Goal: Task Accomplishment & Management: Use online tool/utility

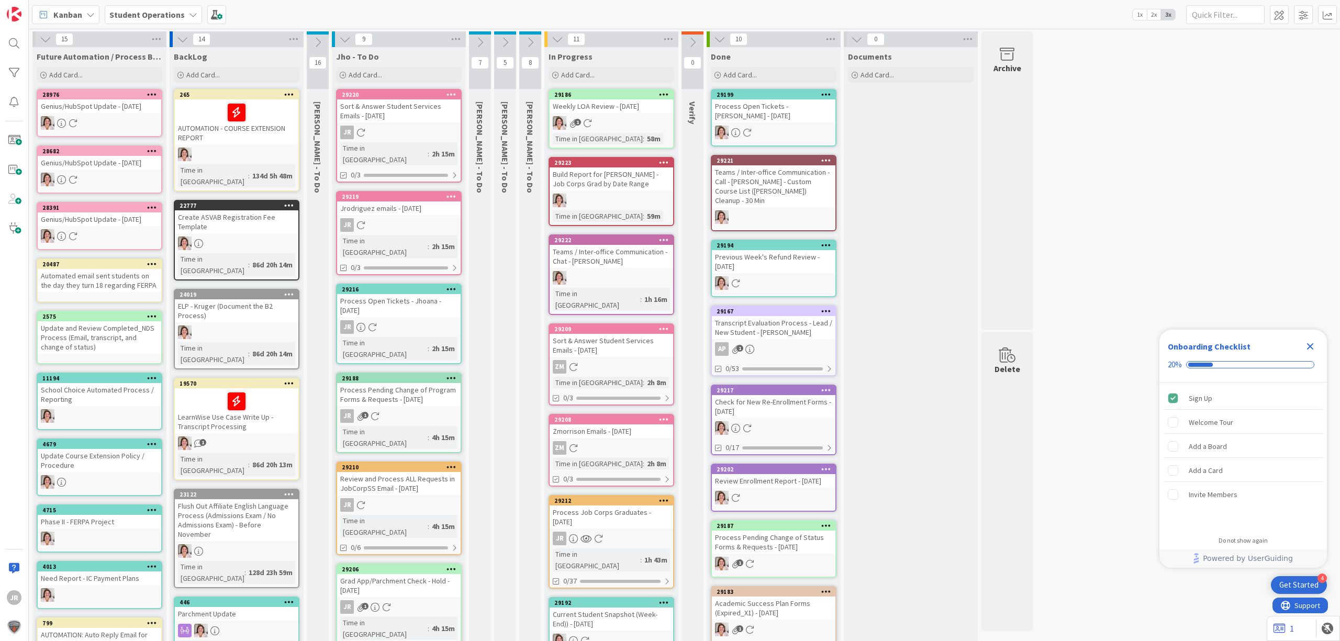
click at [641, 509] on div "Process Job Corps Graduates - [DATE]" at bounding box center [612, 517] width 124 height 23
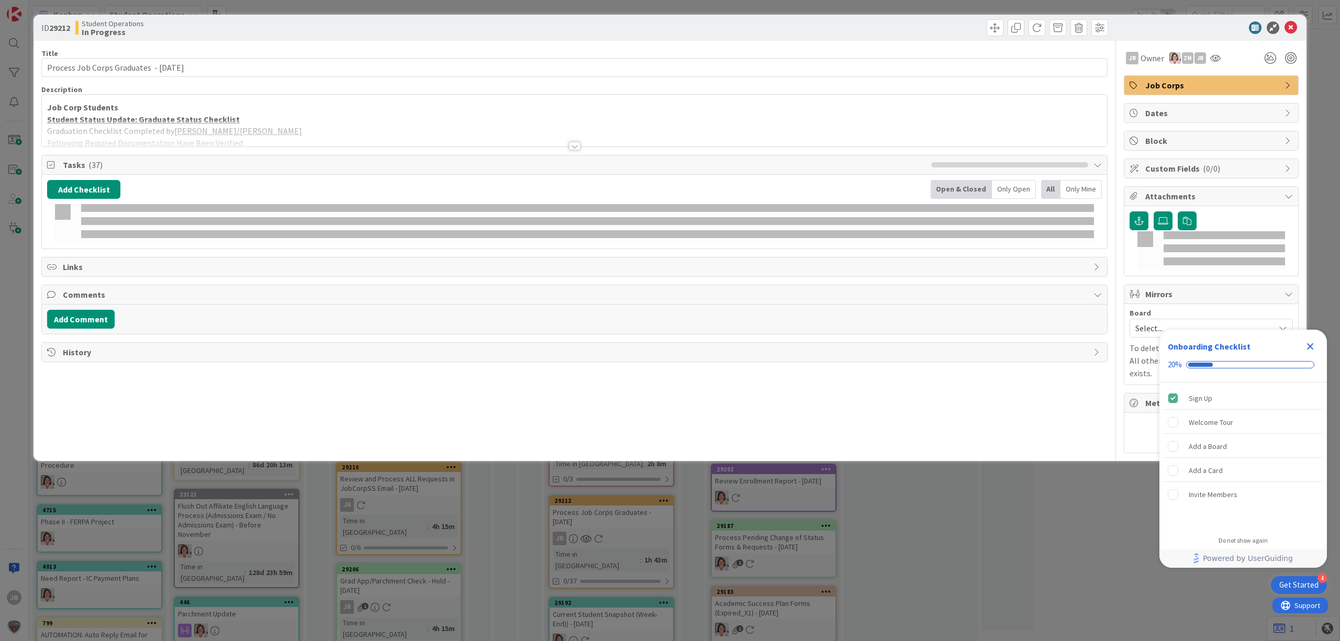
click at [1311, 346] on icon "Close Checklist" at bounding box center [1310, 346] width 7 height 7
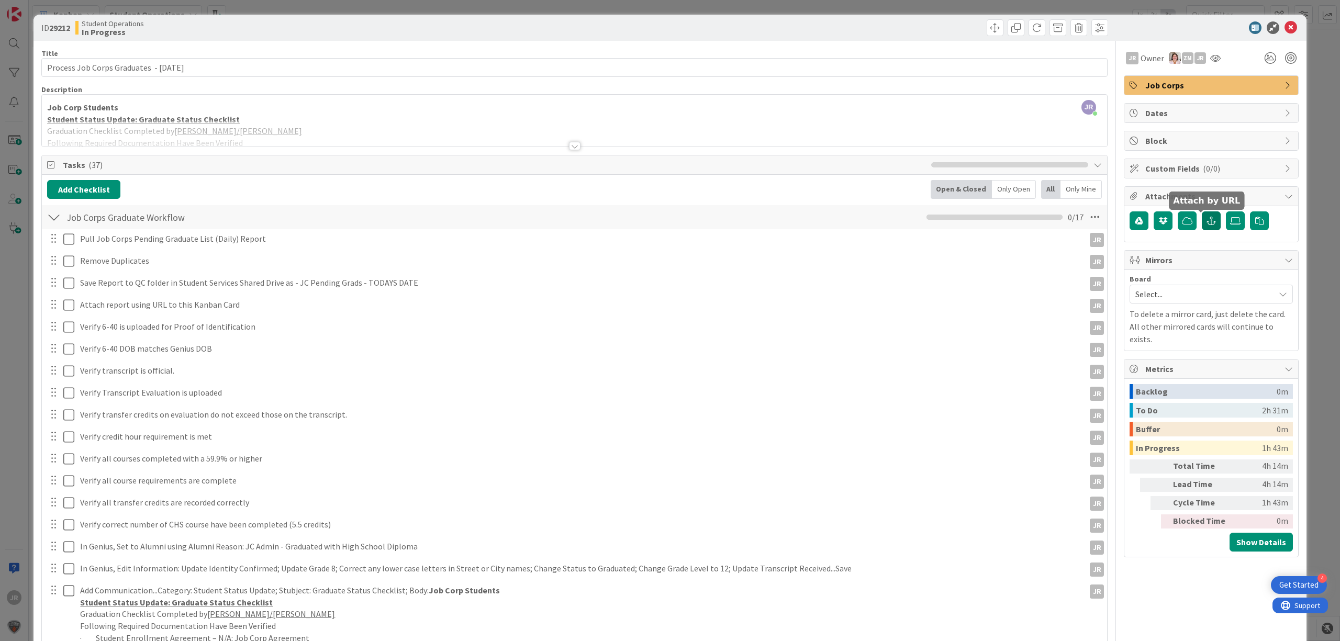
click at [1206, 220] on icon "button" at bounding box center [1210, 221] width 9 height 8
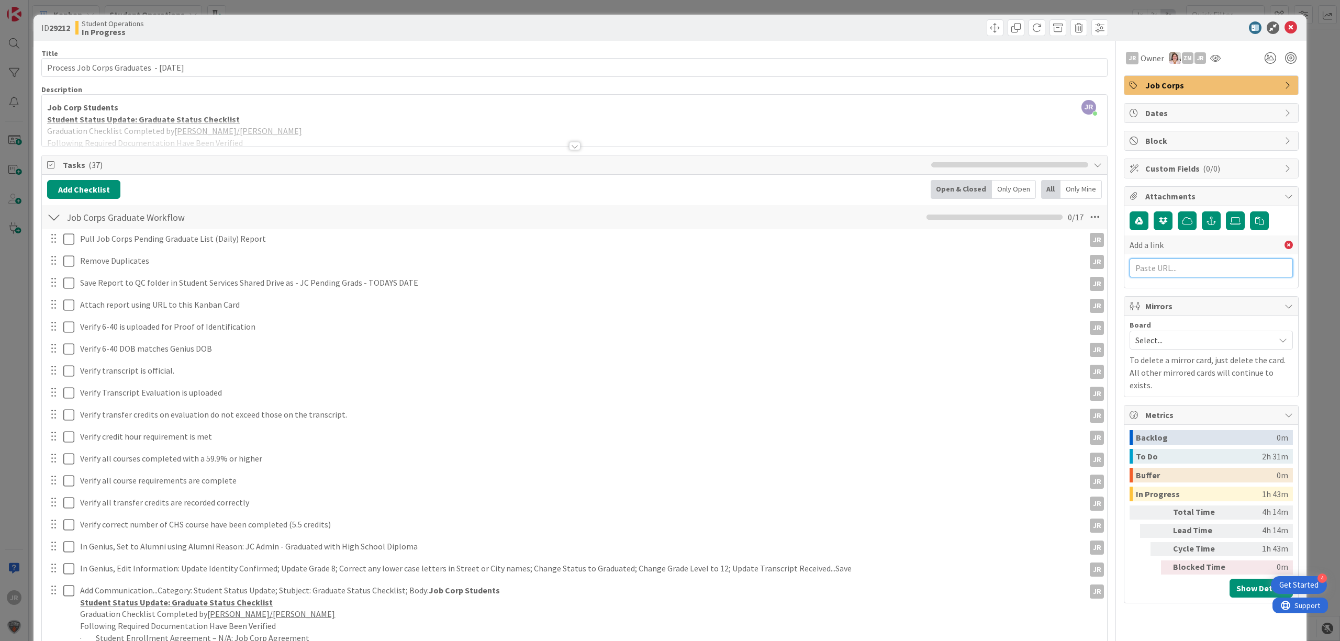
click at [1183, 268] on input "text" at bounding box center [1210, 268] width 163 height 19
paste input "[URL][DOMAIN_NAME]"
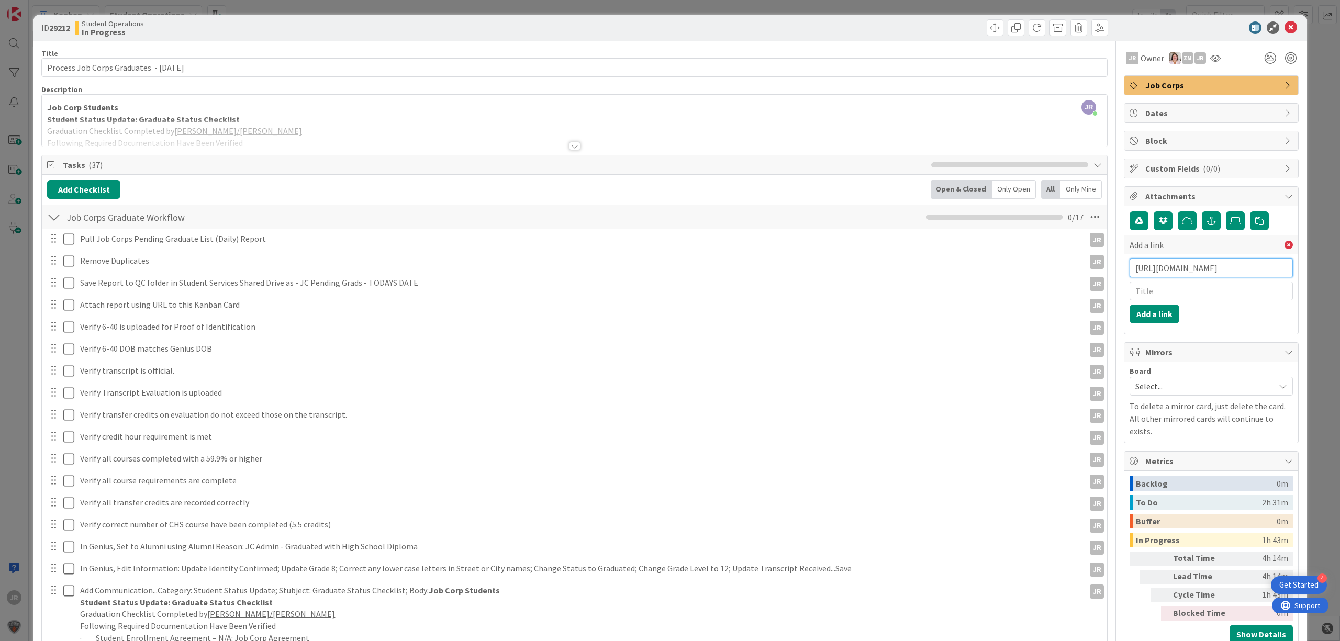
scroll to position [0, 1]
type input "[URL][DOMAIN_NAME]"
click at [1174, 294] on input "text" at bounding box center [1210, 291] width 163 height 19
type input "JC Pending Grads [DATE]"
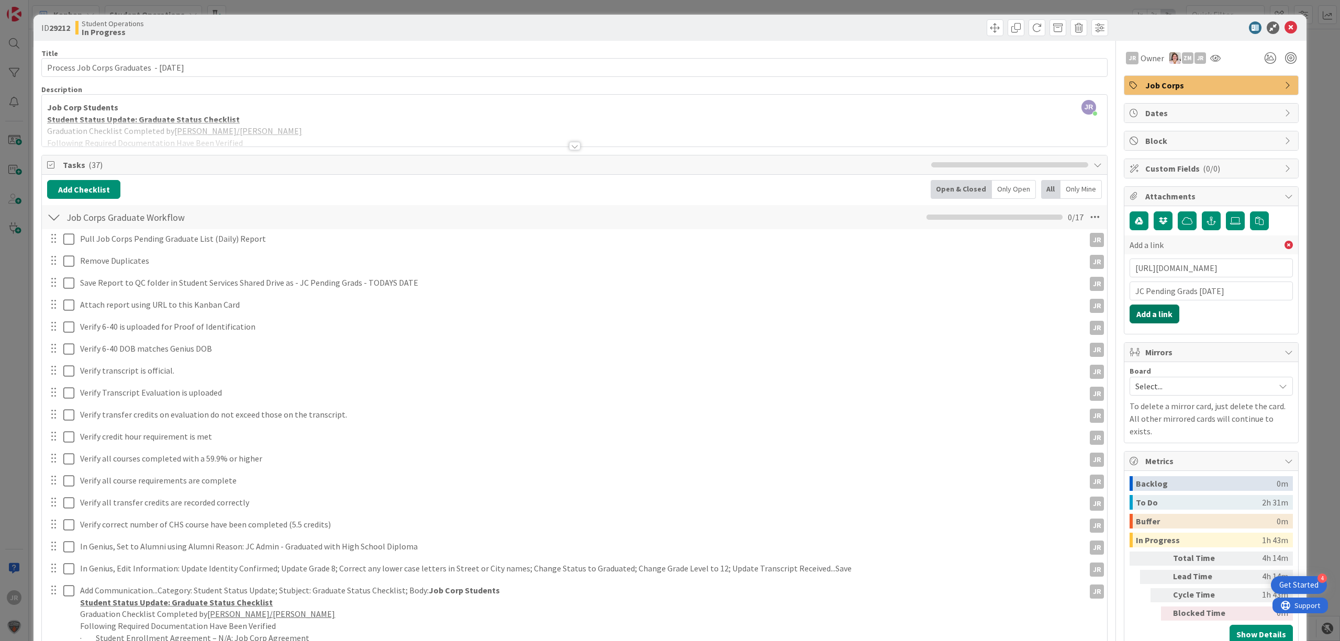
click button "Add a link" at bounding box center [1154, 314] width 50 height 19
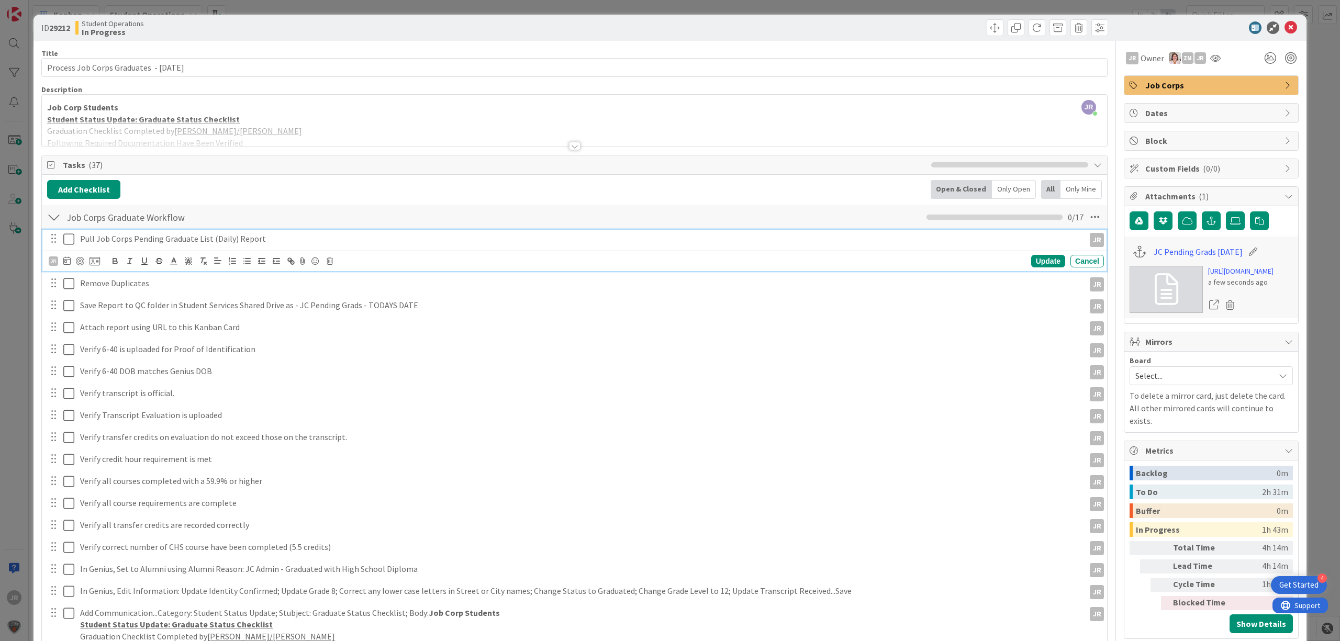
click at [71, 245] on icon at bounding box center [68, 239] width 11 height 13
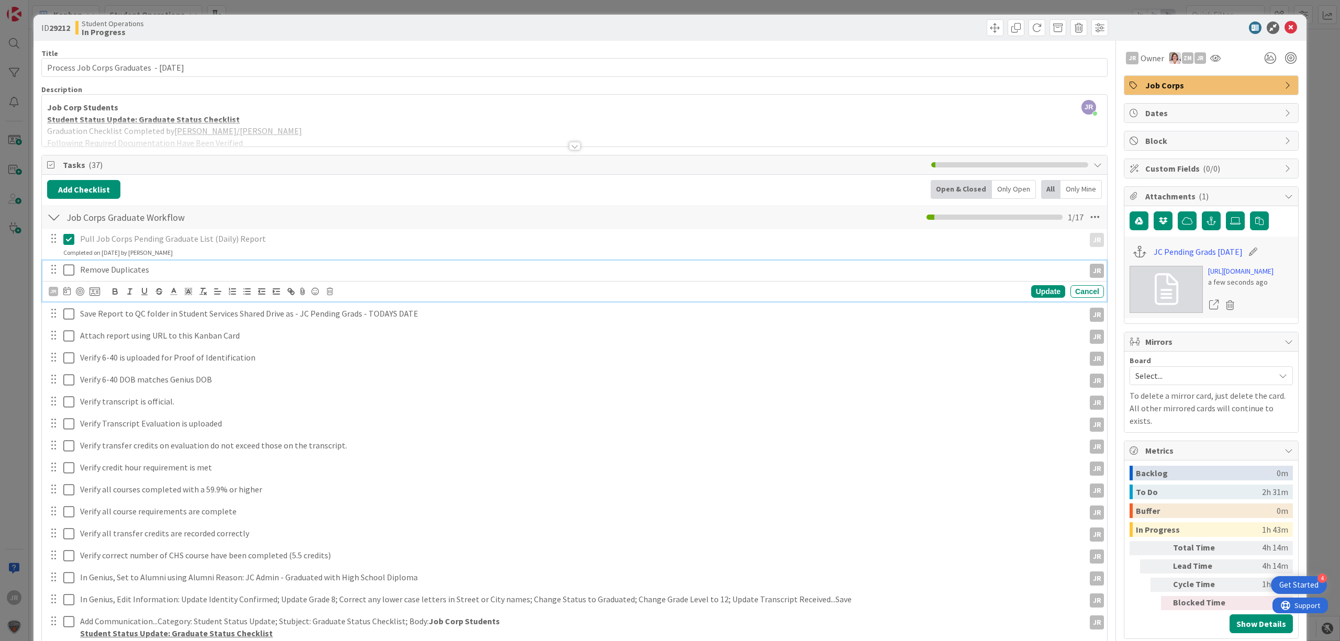
click at [68, 275] on icon at bounding box center [68, 270] width 11 height 13
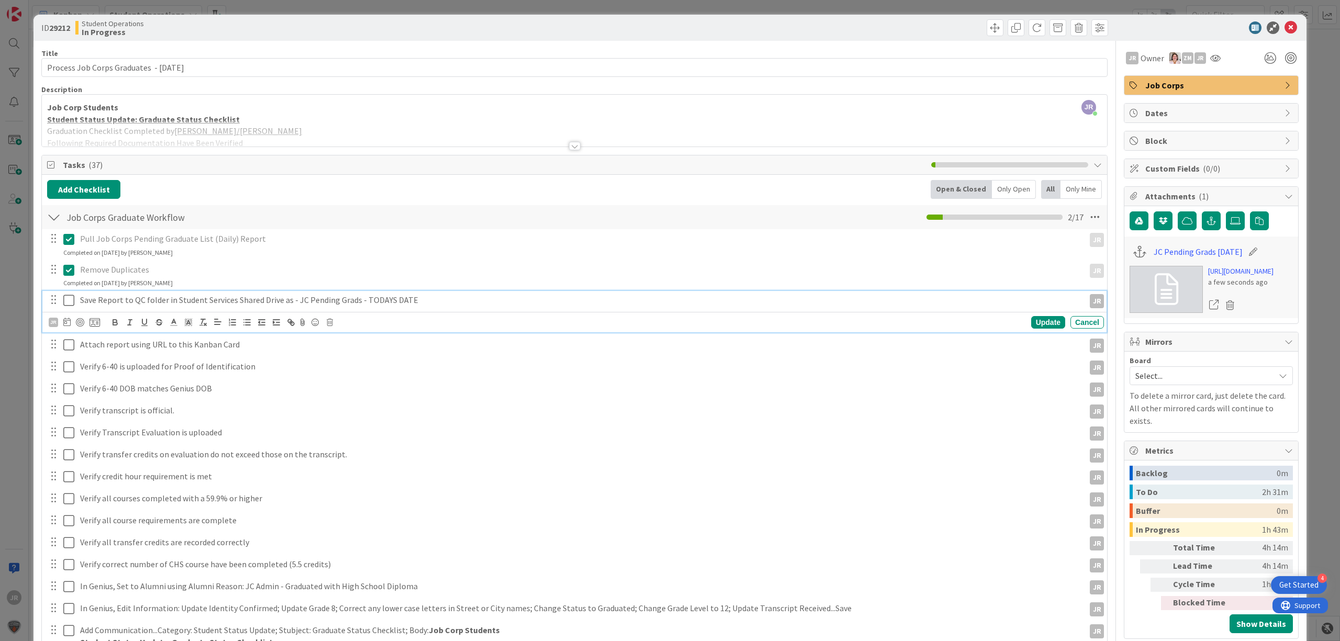
click at [68, 300] on icon at bounding box center [68, 300] width 11 height 13
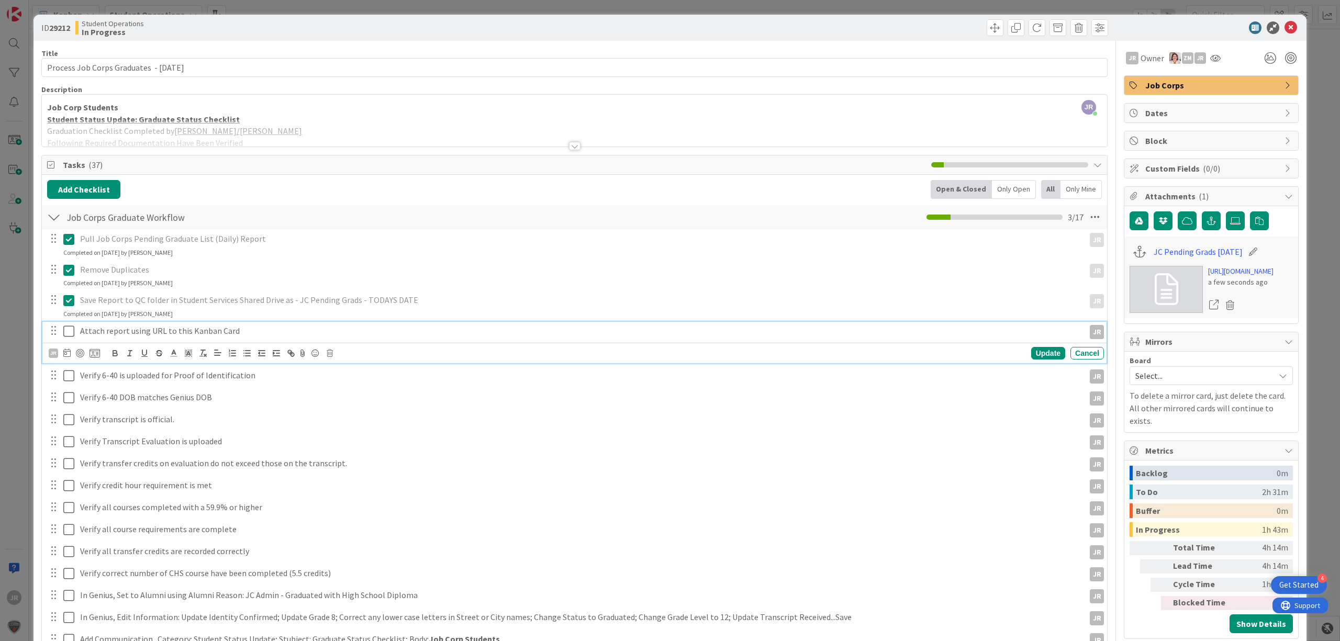
click at [70, 331] on icon at bounding box center [68, 331] width 11 height 13
